Goal: Find specific page/section: Find specific page/section

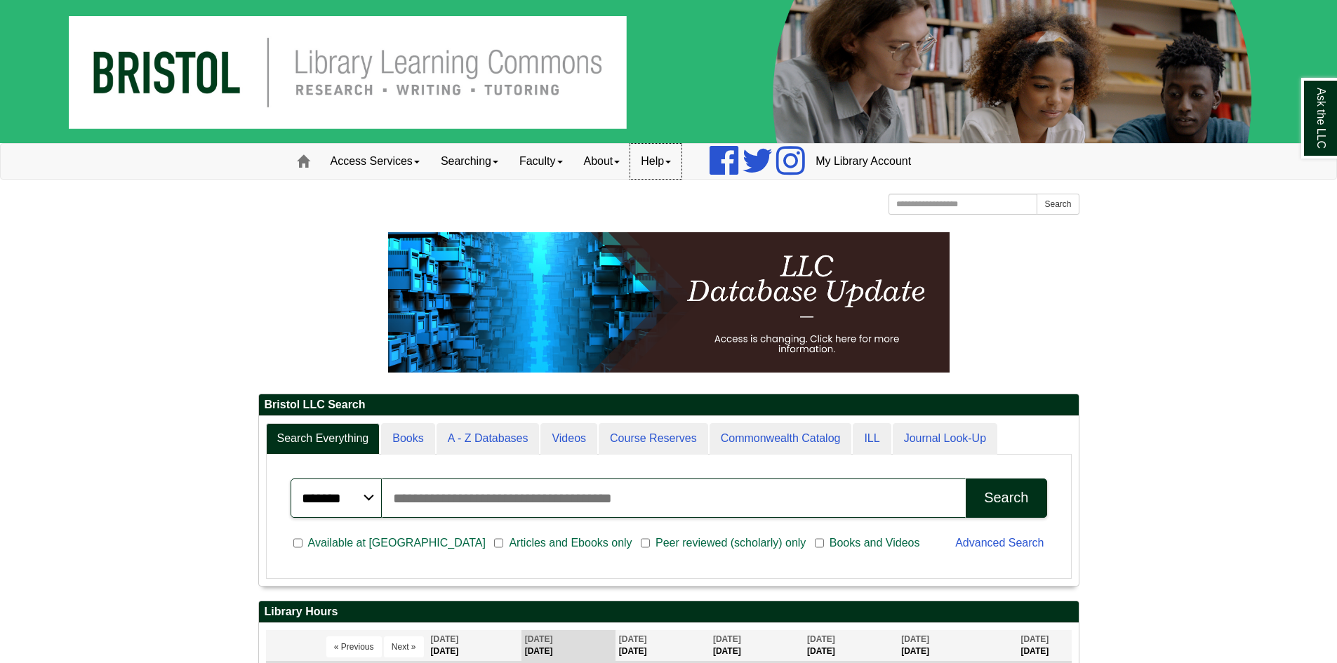
click at [671, 161] on span at bounding box center [668, 162] width 6 height 3
drag, startPoint x: 608, startPoint y: 203, endPoint x: 608, endPoint y: 185, distance: 18.2
click at [608, 203] on div "[GEOGRAPHIC_DATA] [GEOGRAPHIC_DATA] Learning Commons Homepage Homepage Home Sea…" at bounding box center [668, 206] width 821 height 25
click at [615, 163] on link "About" at bounding box center [602, 161] width 58 height 35
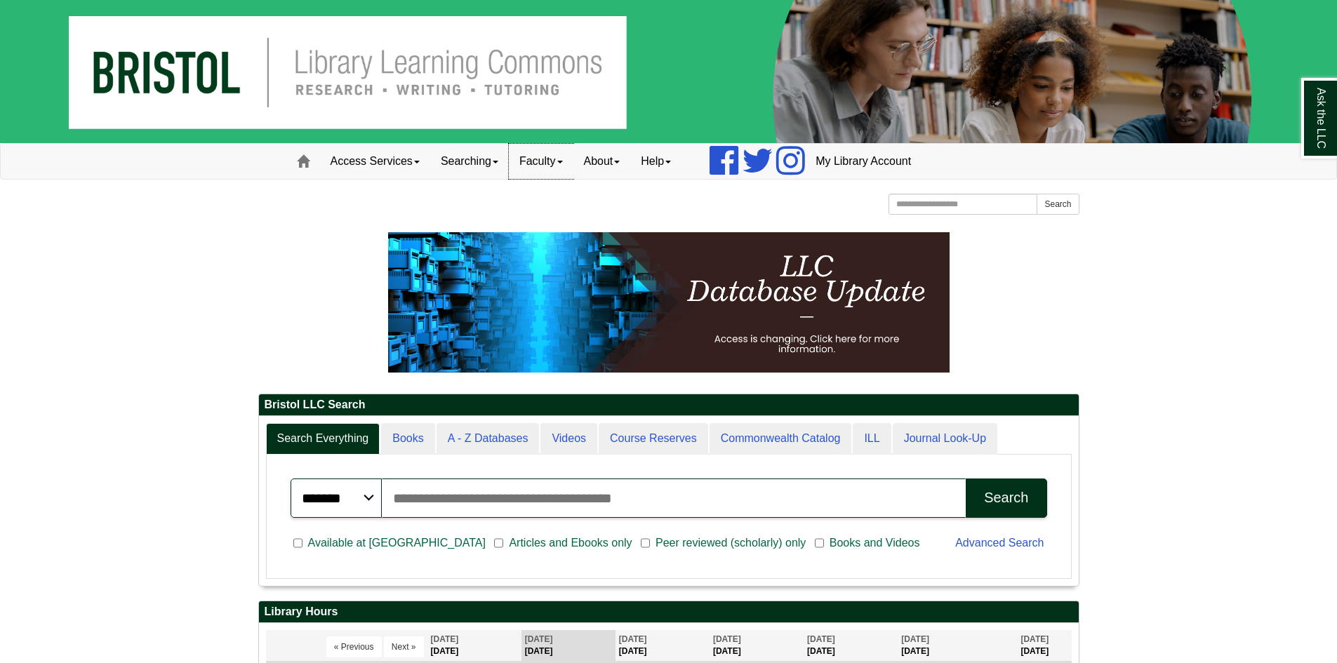
click at [554, 159] on link "Faculty" at bounding box center [541, 161] width 65 height 35
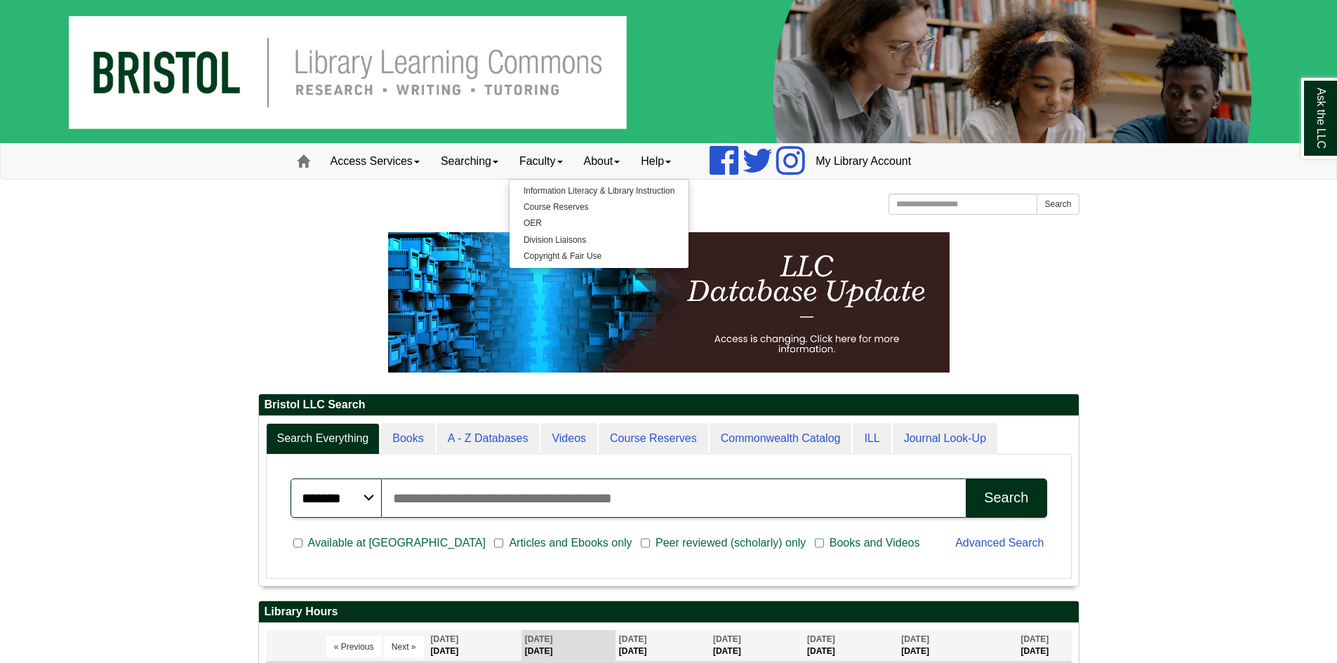
click at [321, 219] on div at bounding box center [668, 221] width 821 height 7
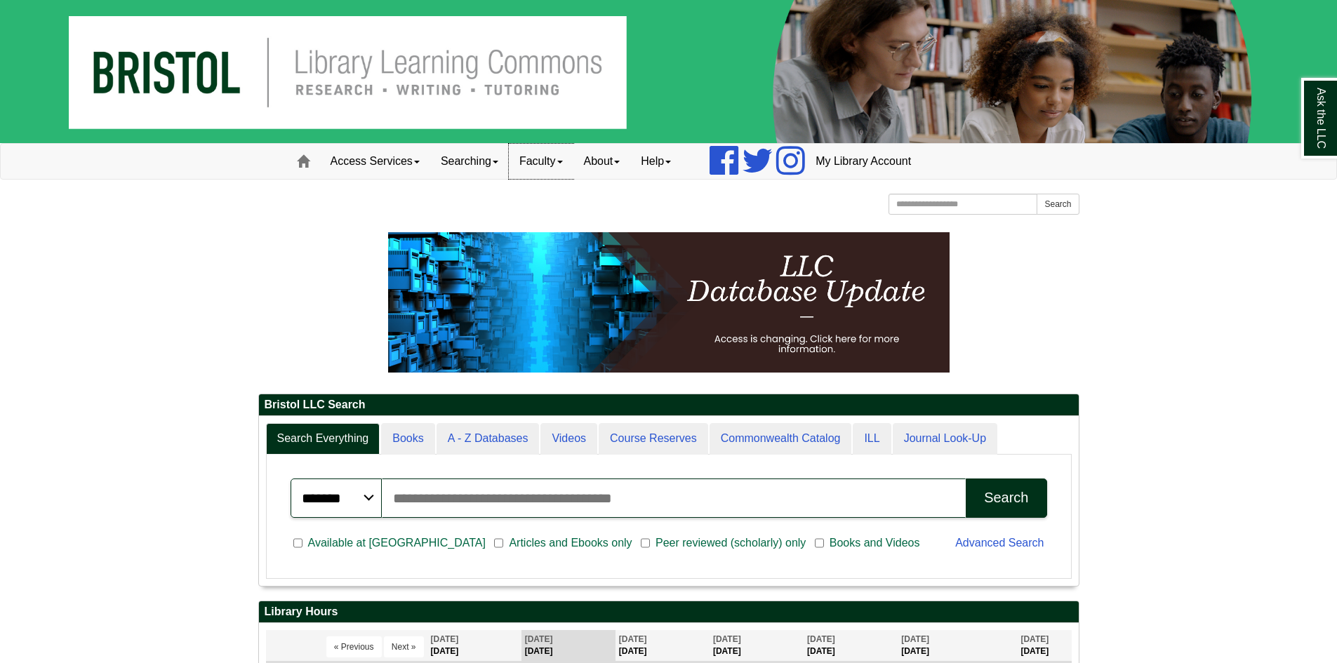
click at [528, 159] on link "Faculty" at bounding box center [541, 161] width 65 height 35
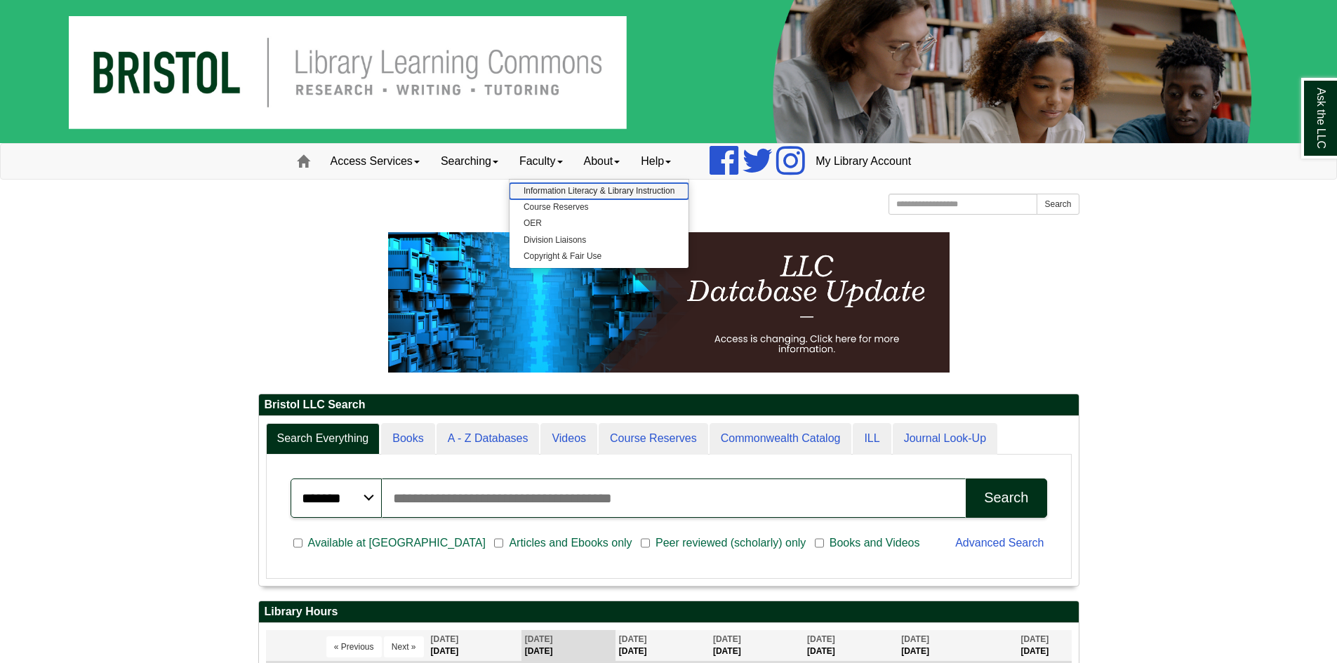
click at [559, 190] on link "Information Literacy & Library Instruction" at bounding box center [598, 191] width 179 height 16
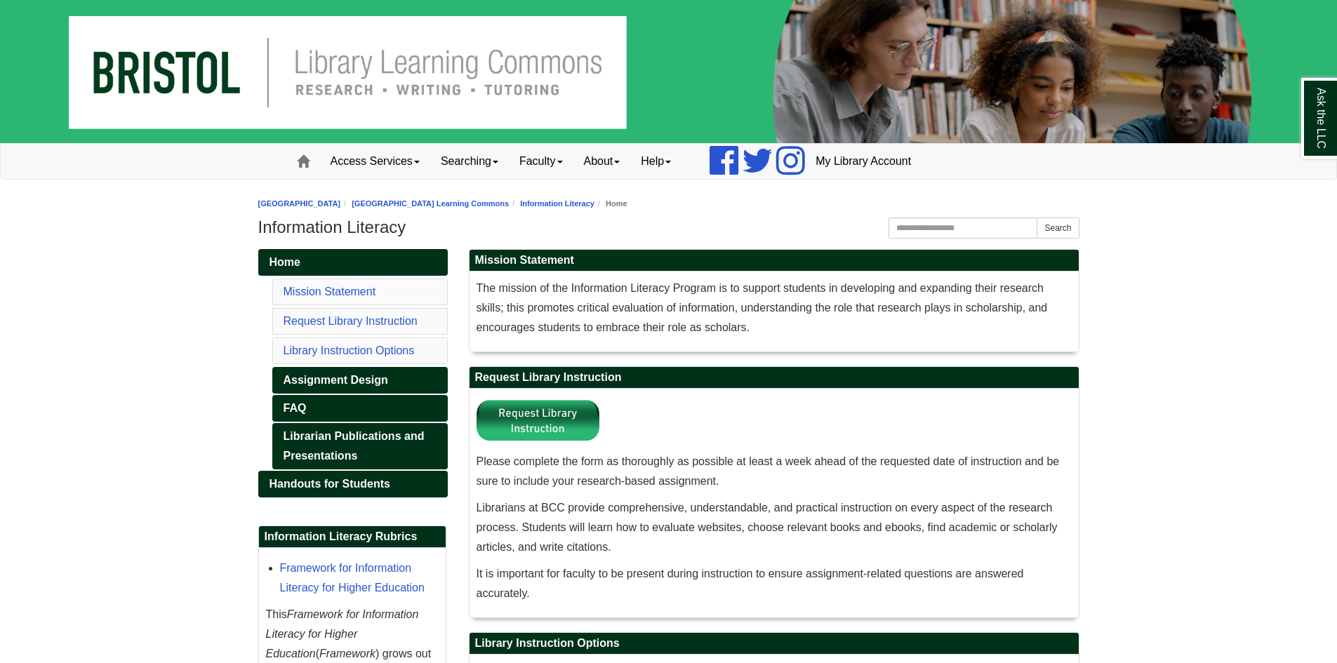
scroll to position [70, 0]
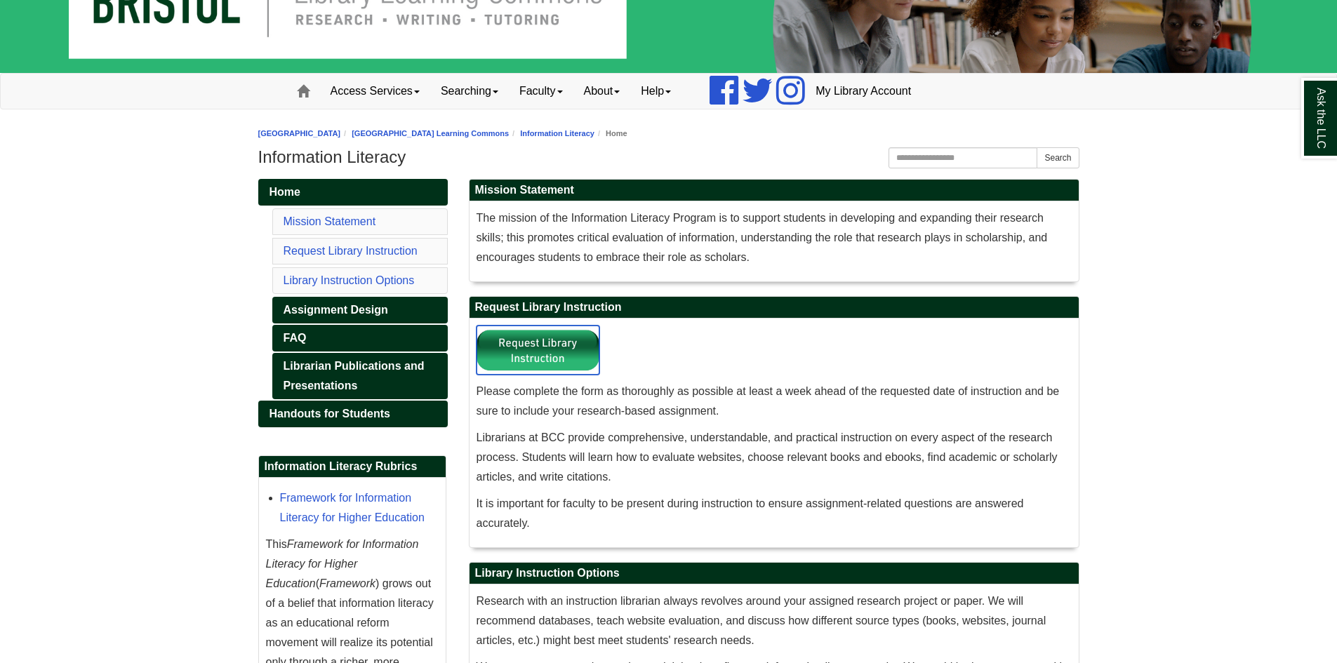
click at [526, 349] on img at bounding box center [537, 350] width 123 height 49
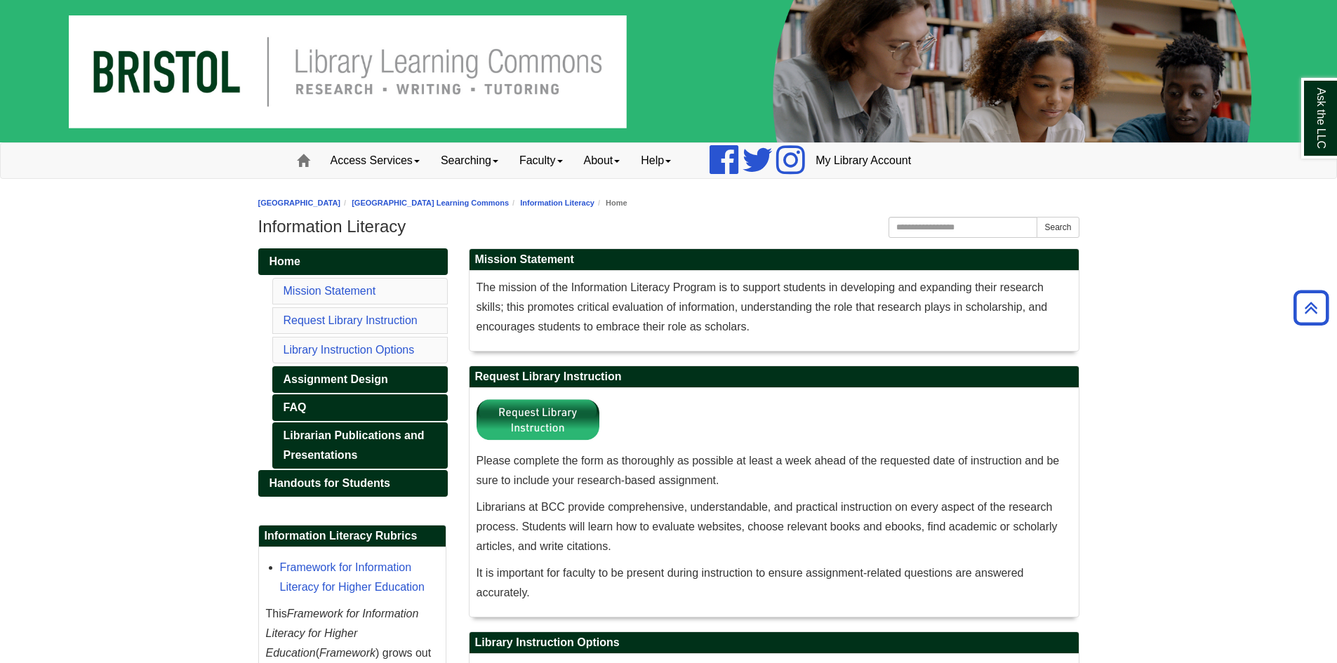
scroll to position [0, 0]
